Goal: Find specific page/section

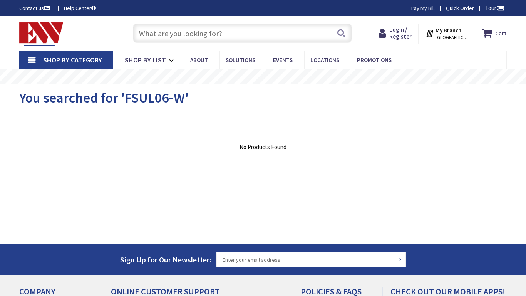
type input "Fourth Ward Pk, 301 N Poplar St, Charlotte, NC 28202, USA"
